Goal: Information Seeking & Learning: Learn about a topic

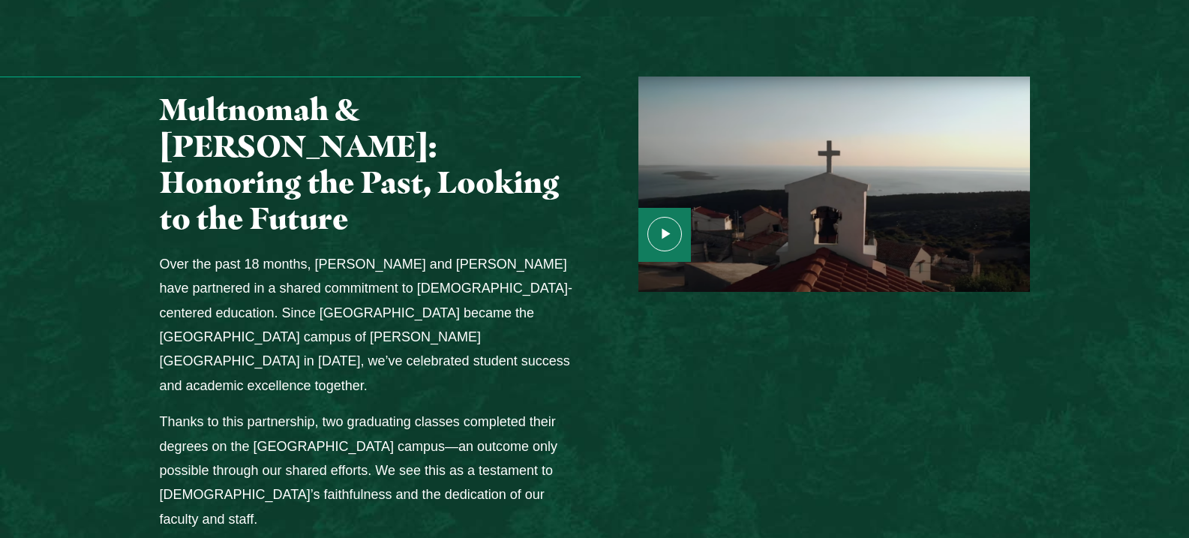
scroll to position [1950, 0]
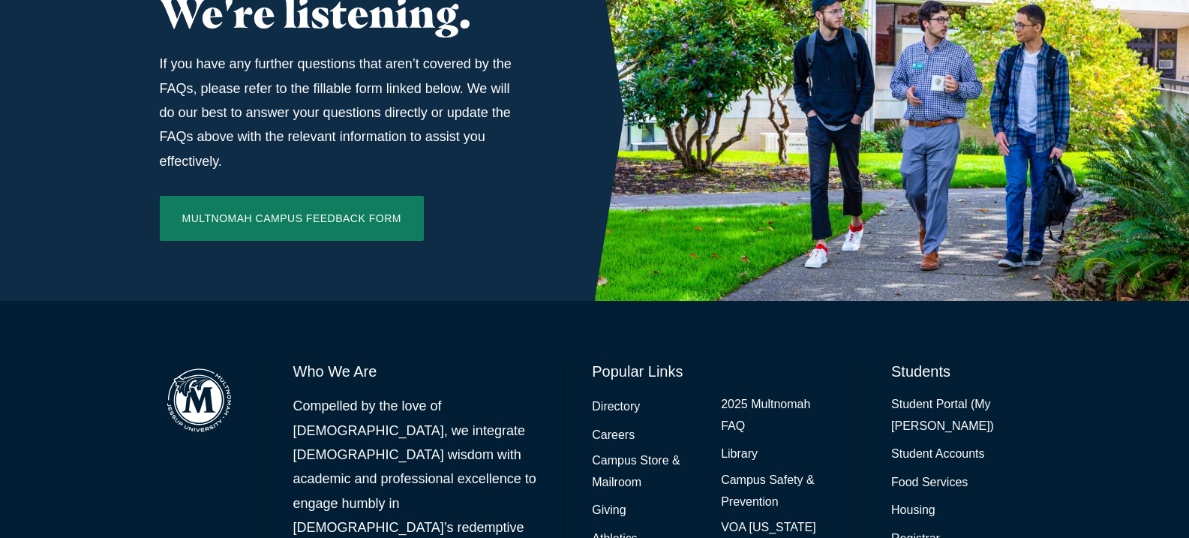
scroll to position [1275, 0]
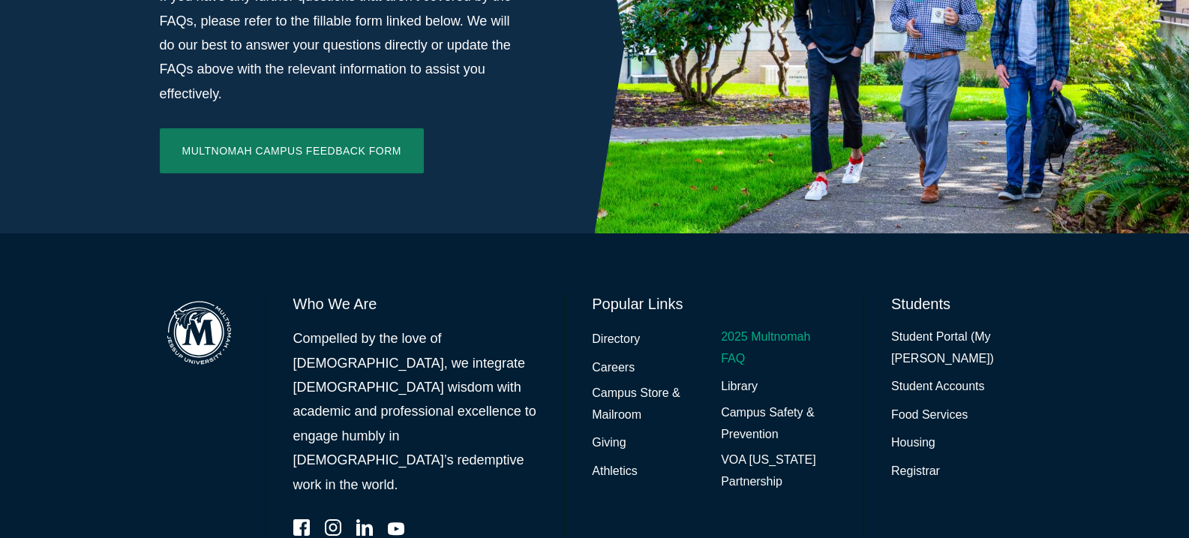
click at [735, 326] on link "2025 Multnomah FAQ" at bounding box center [778, 347] width 115 height 43
